Goal: Connect with others: Participate in discussion

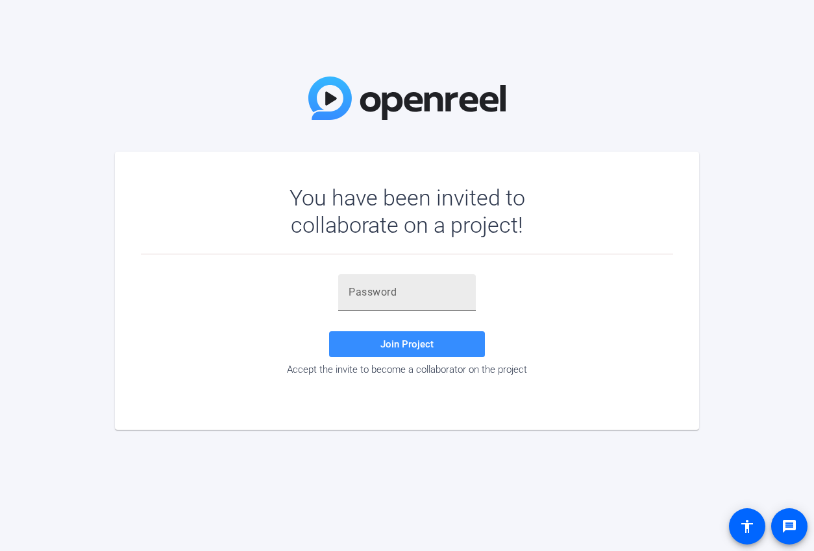
click at [357, 300] on input "text" at bounding box center [406, 293] width 117 height 16
paste input "pFvxxe"
type input "pFvxxe"
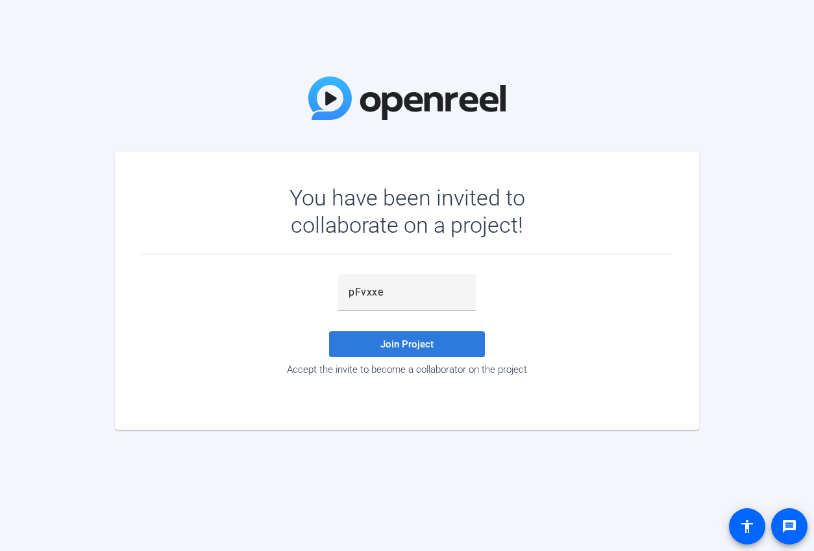
click at [389, 343] on span "Join Project" at bounding box center [406, 345] width 53 height 12
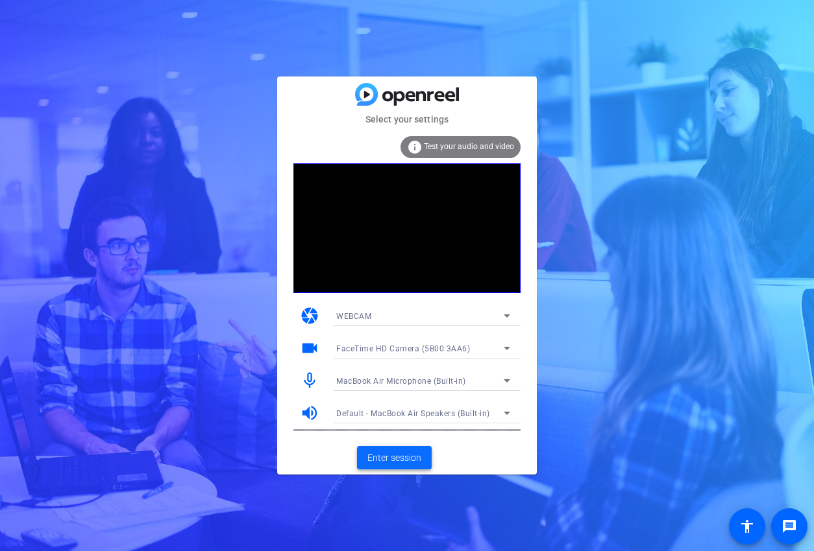
click at [398, 457] on span "Enter session" at bounding box center [394, 459] width 54 height 14
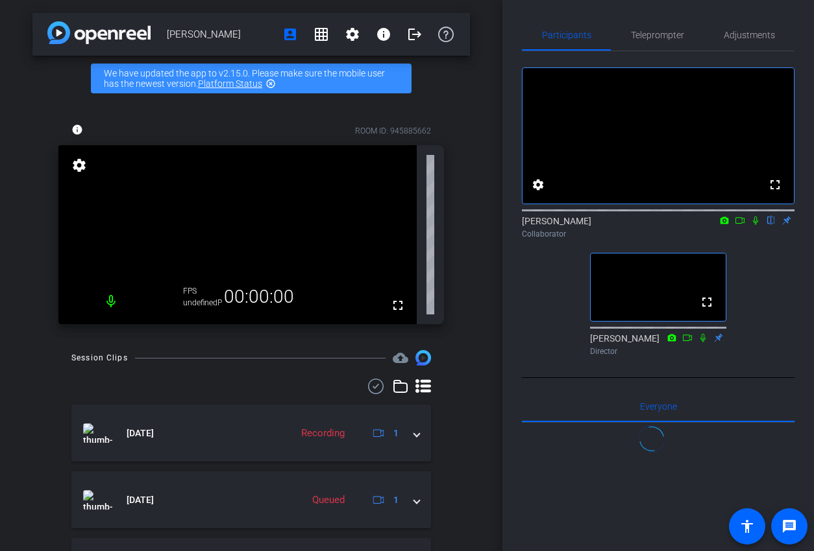
click at [754, 226] on mat-icon at bounding box center [755, 221] width 16 height 12
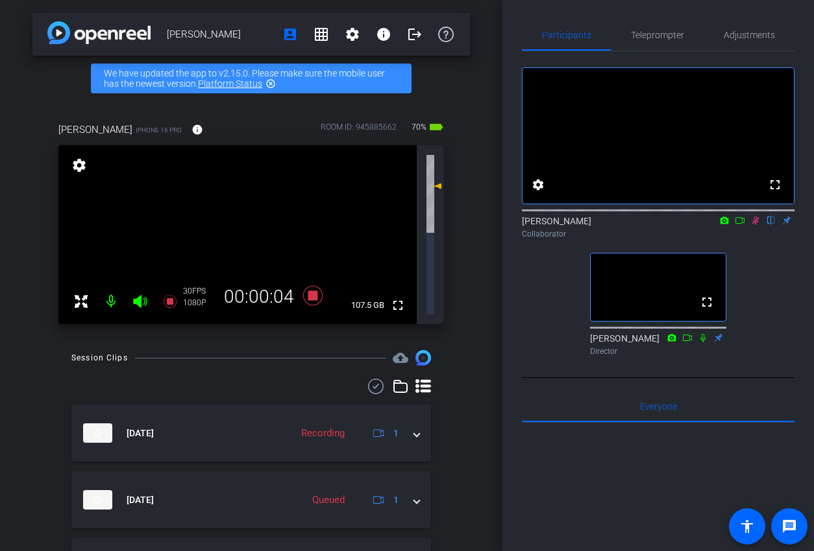
click at [743, 224] on icon at bounding box center [739, 220] width 9 height 6
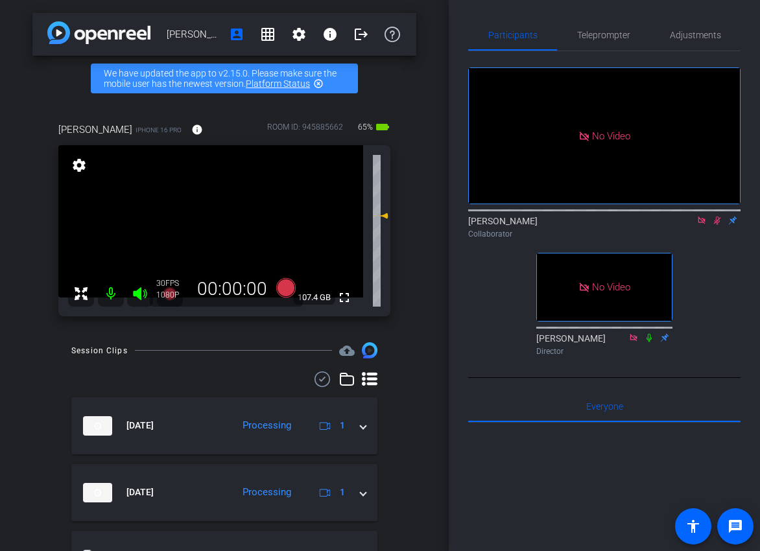
click at [470, 342] on div "No Video [PERSON_NAME] Collaborator No Video [PERSON_NAME] Director" at bounding box center [604, 206] width 272 height 310
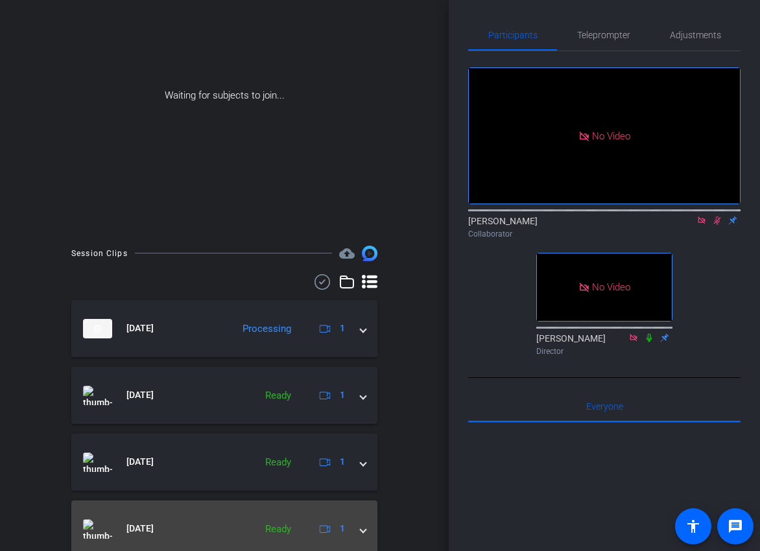
scroll to position [188, 0]
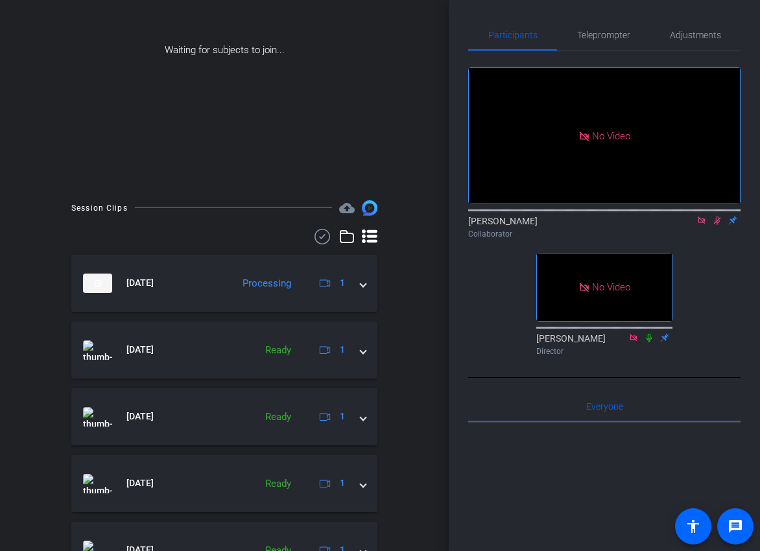
click at [713, 225] on icon at bounding box center [717, 220] width 10 height 9
drag, startPoint x: 703, startPoint y: 237, endPoint x: 706, endPoint y: 258, distance: 21.7
click at [706, 244] on div "[PERSON_NAME] Collaborator" at bounding box center [604, 224] width 272 height 40
click at [713, 267] on div "No Video [PERSON_NAME] Collaborator No Video [PERSON_NAME] Director" at bounding box center [604, 206] width 272 height 310
